Goal: Task Accomplishment & Management: Use online tool/utility

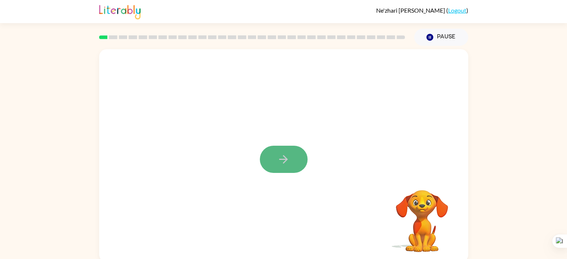
click at [267, 164] on button "button" at bounding box center [284, 159] width 48 height 27
click at [267, 164] on div at bounding box center [283, 155] width 369 height 213
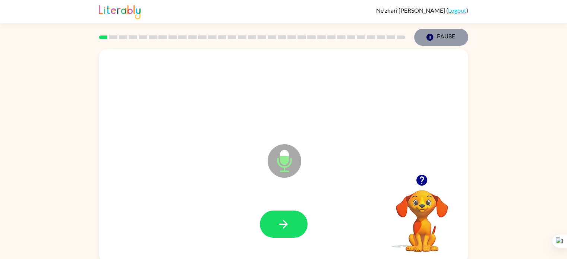
click at [427, 41] on icon "Pause" at bounding box center [429, 37] width 8 height 8
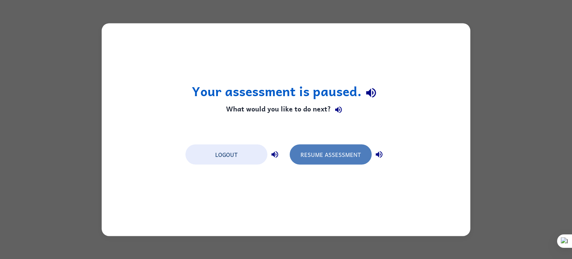
click at [354, 154] on button "Resume Assessment" at bounding box center [331, 154] width 82 height 20
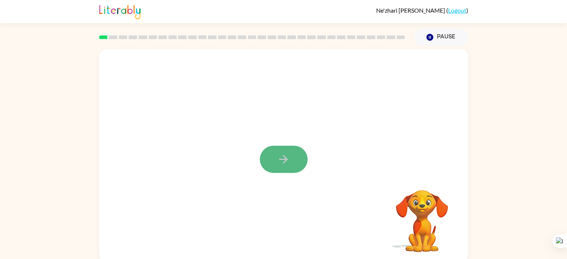
drag, startPoint x: 293, startPoint y: 163, endPoint x: 277, endPoint y: 160, distance: 16.3
click at [277, 160] on icon "button" at bounding box center [283, 159] width 13 height 13
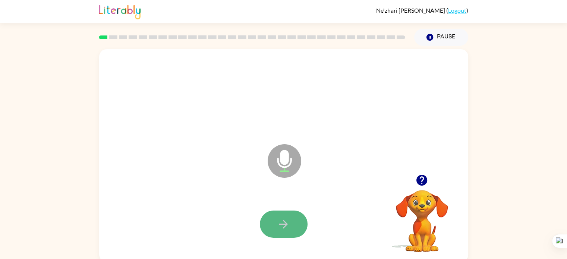
click at [267, 212] on button "button" at bounding box center [284, 223] width 48 height 27
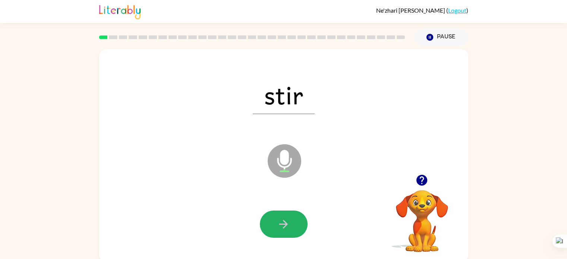
click at [267, 212] on button "button" at bounding box center [284, 223] width 48 height 27
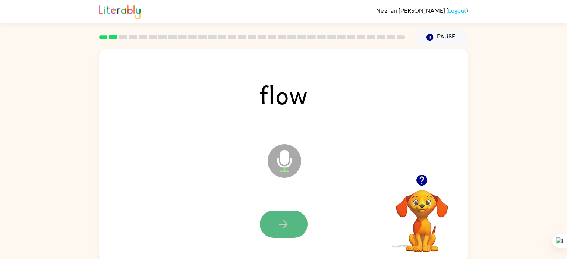
click at [266, 218] on button "button" at bounding box center [284, 223] width 48 height 27
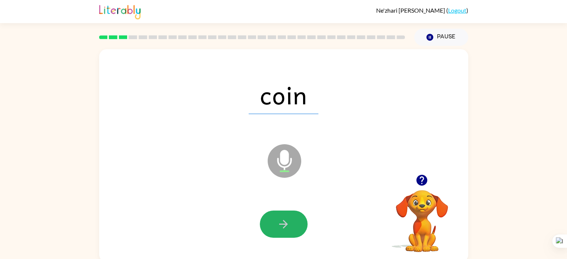
click at [266, 218] on button "button" at bounding box center [284, 223] width 48 height 27
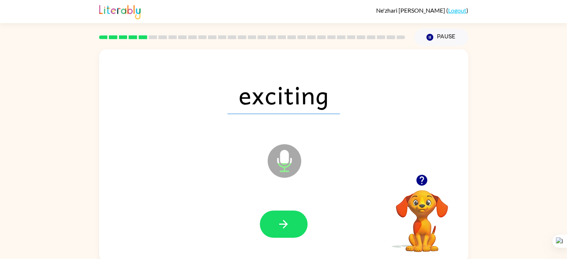
click at [266, 218] on button "button" at bounding box center [284, 223] width 48 height 27
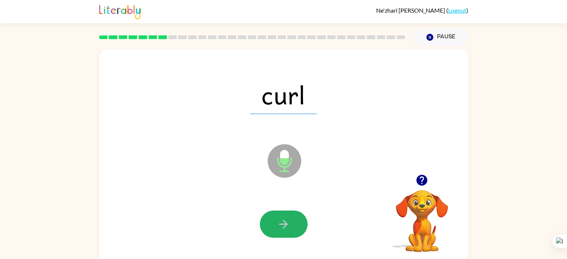
click at [266, 218] on button "button" at bounding box center [284, 223] width 48 height 27
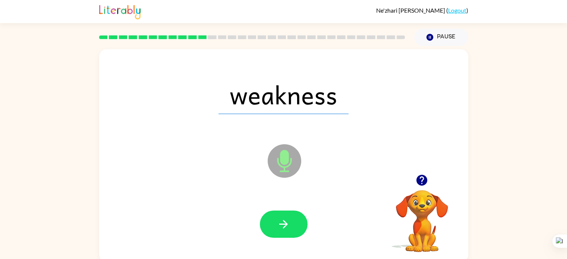
click at [266, 218] on button "button" at bounding box center [284, 223] width 48 height 27
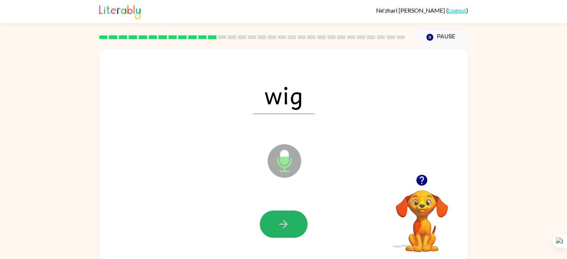
click at [266, 218] on button "button" at bounding box center [284, 223] width 48 height 27
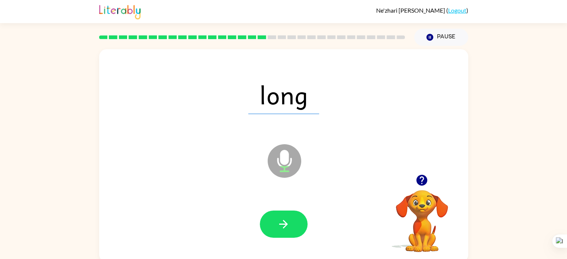
click at [266, 218] on button "button" at bounding box center [284, 223] width 48 height 27
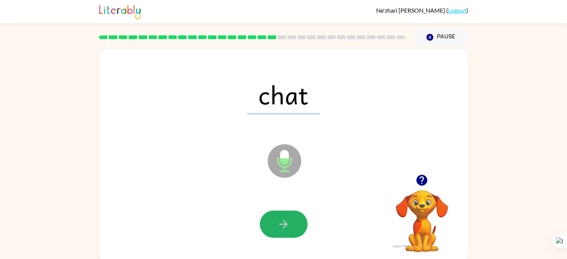
click at [266, 218] on button "button" at bounding box center [284, 223] width 48 height 27
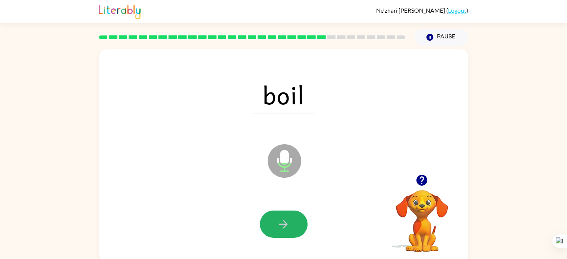
click at [266, 218] on button "button" at bounding box center [284, 223] width 48 height 27
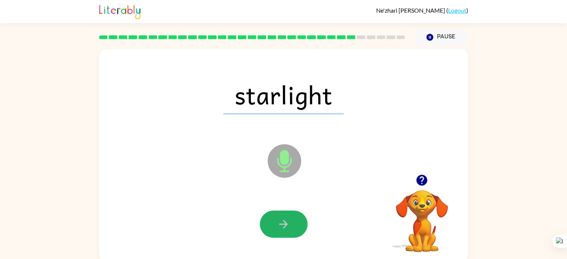
click at [266, 218] on button "button" at bounding box center [284, 223] width 48 height 27
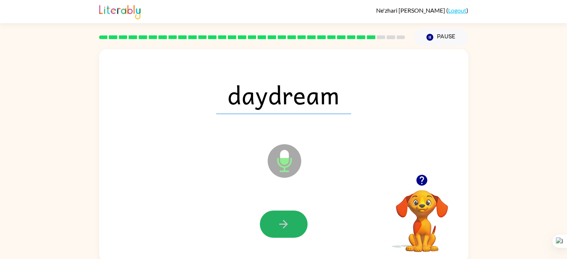
click at [266, 218] on button "button" at bounding box center [284, 223] width 48 height 27
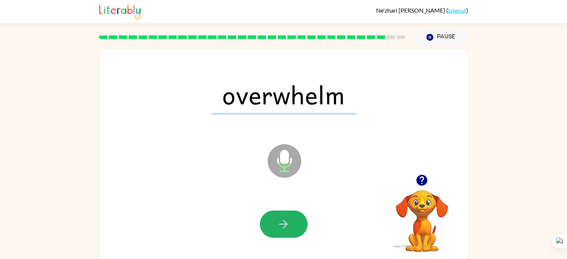
click at [266, 218] on button "button" at bounding box center [284, 223] width 48 height 27
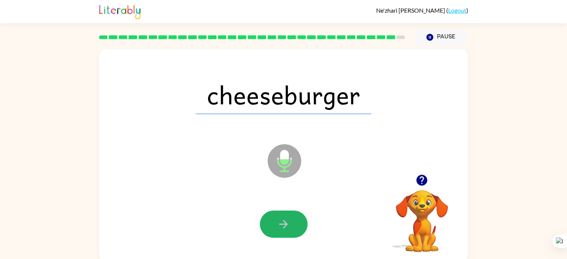
click at [266, 218] on button "button" at bounding box center [284, 223] width 48 height 27
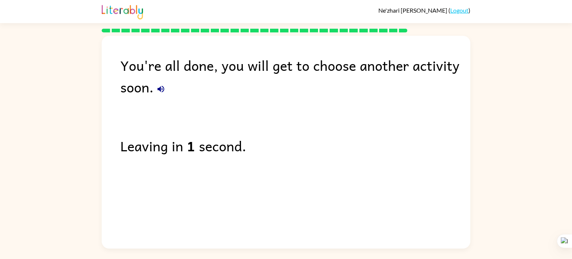
drag, startPoint x: 266, startPoint y: 218, endPoint x: 185, endPoint y: 181, distance: 88.7
click at [185, 181] on div "You're all done, you will get to choose another activity soon. Leaving in 1 sec…" at bounding box center [286, 140] width 369 height 209
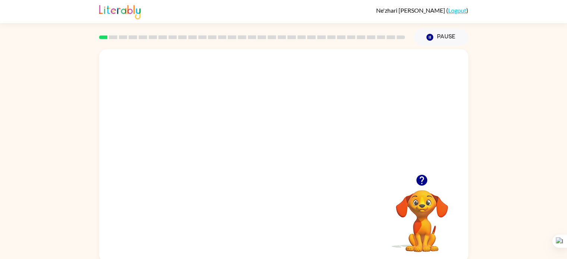
click at [261, 116] on video "Your browser must support playing .mp4 files to use Literably. Please try using…" at bounding box center [283, 111] width 369 height 125
click at [289, 152] on button "button" at bounding box center [284, 159] width 48 height 27
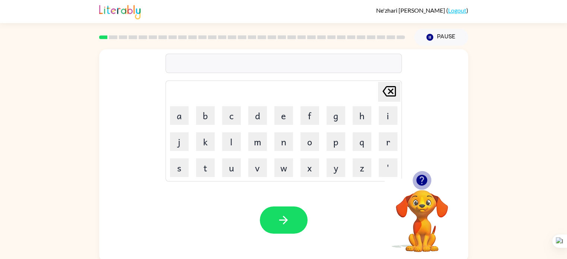
click at [424, 177] on icon "button" at bounding box center [421, 180] width 11 height 11
click at [289, 213] on button "button" at bounding box center [284, 219] width 48 height 27
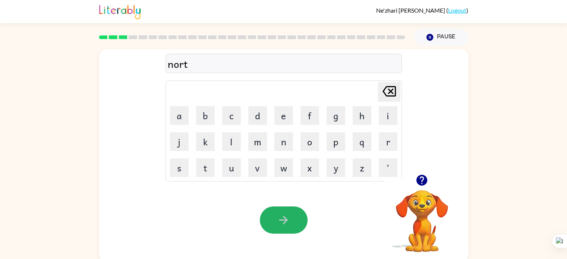
click at [289, 213] on button "button" at bounding box center [284, 219] width 48 height 27
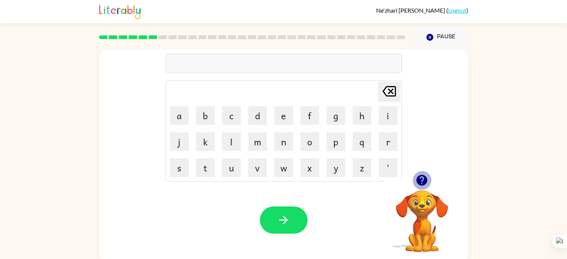
click at [423, 179] on icon "button" at bounding box center [421, 180] width 13 height 13
click at [284, 224] on icon "button" at bounding box center [283, 219] width 13 height 13
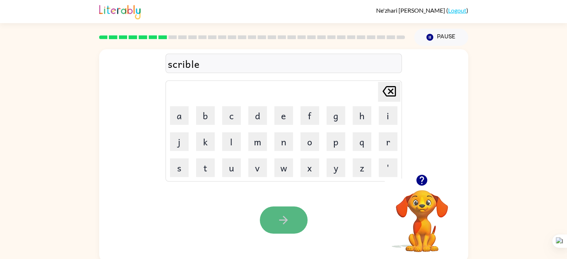
click at [285, 218] on icon "button" at bounding box center [283, 219] width 13 height 13
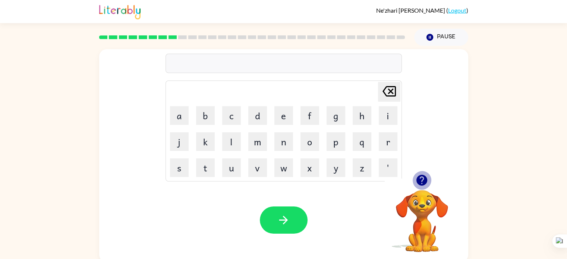
click at [417, 175] on icon "button" at bounding box center [421, 180] width 13 height 13
click at [292, 217] on button "button" at bounding box center [284, 219] width 48 height 27
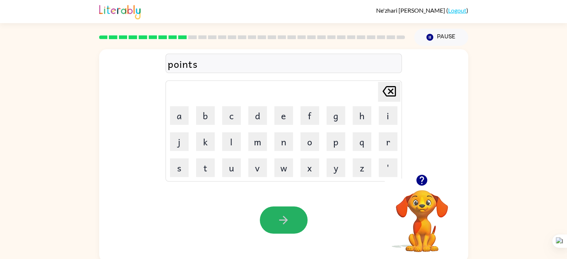
click at [292, 217] on button "button" at bounding box center [284, 219] width 48 height 27
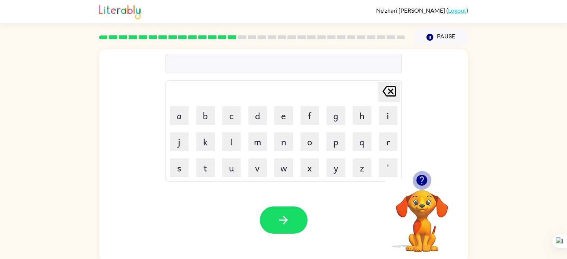
click at [418, 178] on icon "button" at bounding box center [421, 180] width 11 height 11
click at [291, 208] on button "button" at bounding box center [284, 219] width 48 height 27
click at [423, 180] on icon "button" at bounding box center [421, 180] width 11 height 11
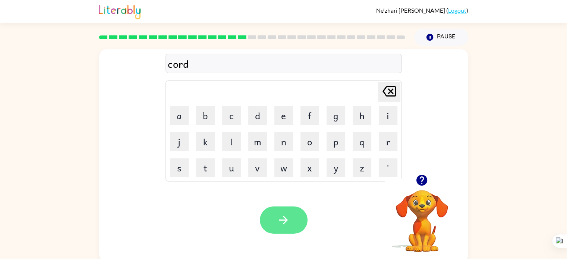
click at [285, 213] on icon "button" at bounding box center [283, 219] width 13 height 13
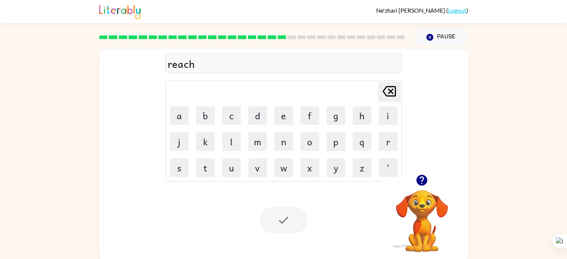
click at [285, 213] on div at bounding box center [284, 219] width 48 height 27
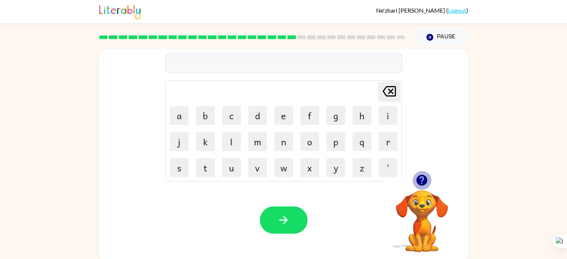
click at [419, 175] on icon "button" at bounding box center [421, 180] width 11 height 11
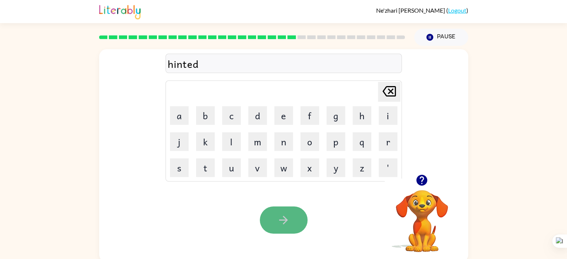
click at [279, 214] on icon "button" at bounding box center [283, 219] width 13 height 13
click at [282, 222] on icon "button" at bounding box center [283, 219] width 13 height 13
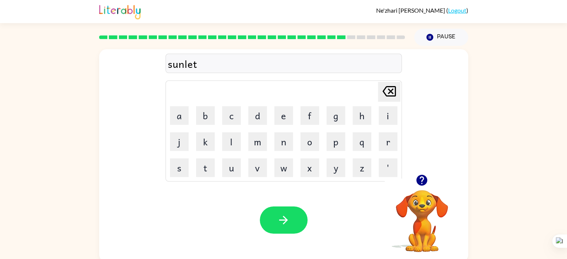
click at [282, 222] on icon "button" at bounding box center [283, 219] width 13 height 13
click at [273, 219] on button "button" at bounding box center [284, 219] width 48 height 27
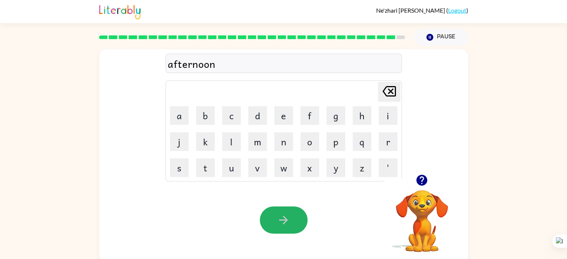
click at [273, 219] on button "button" at bounding box center [284, 219] width 48 height 27
click at [273, 219] on div at bounding box center [284, 219] width 48 height 27
